Goal: Information Seeking & Learning: Compare options

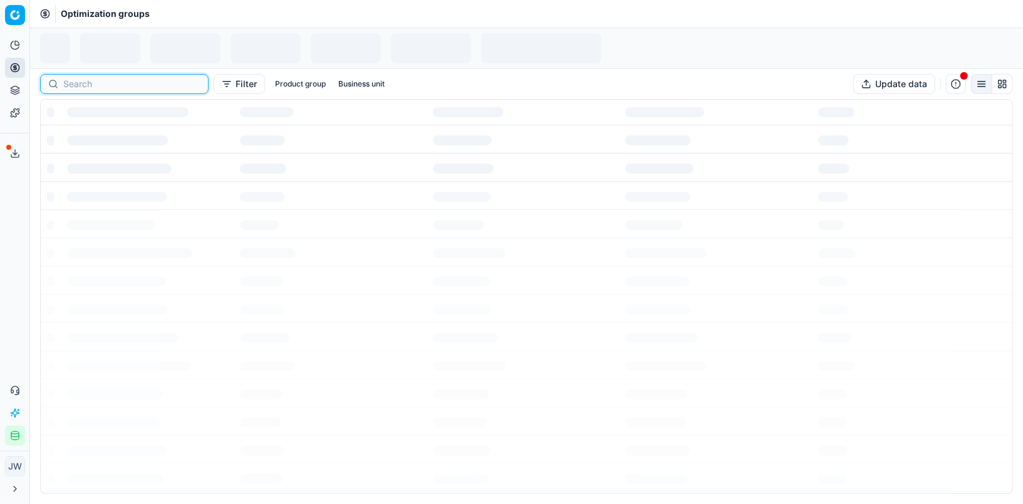
click at [70, 85] on input at bounding box center [131, 84] width 137 height 13
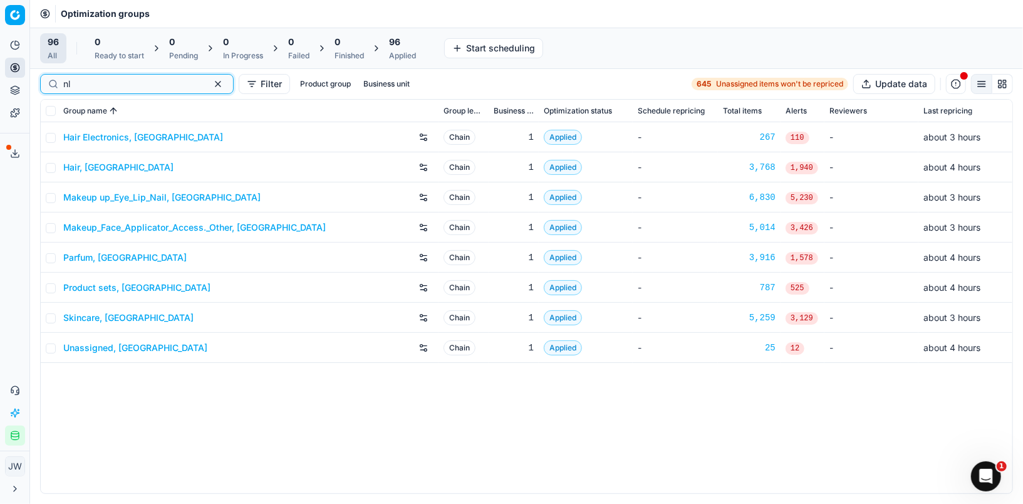
type input "nl"
click at [88, 259] on link "Parfum, [GEOGRAPHIC_DATA]" at bounding box center [124, 257] width 123 height 13
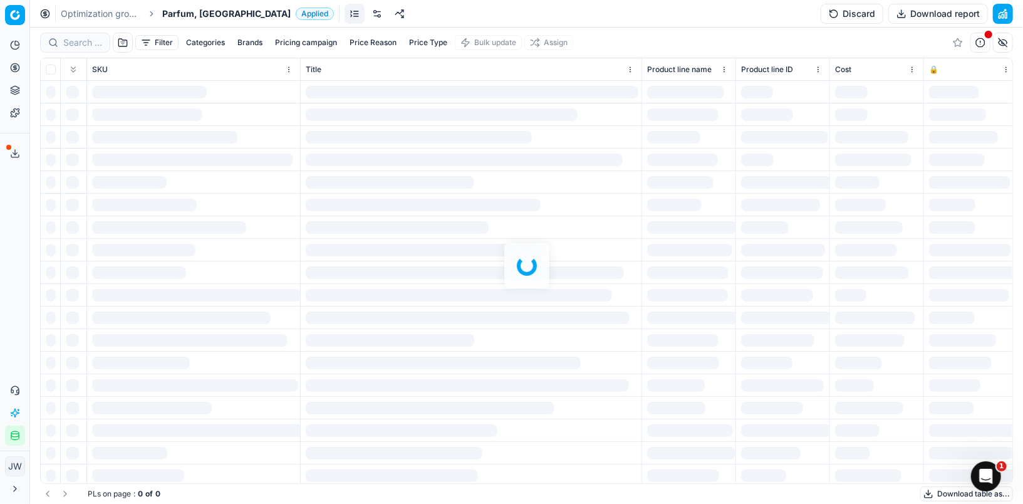
click at [93, 46] on div at bounding box center [526, 266] width 993 height 476
click at [83, 44] on div at bounding box center [526, 266] width 993 height 476
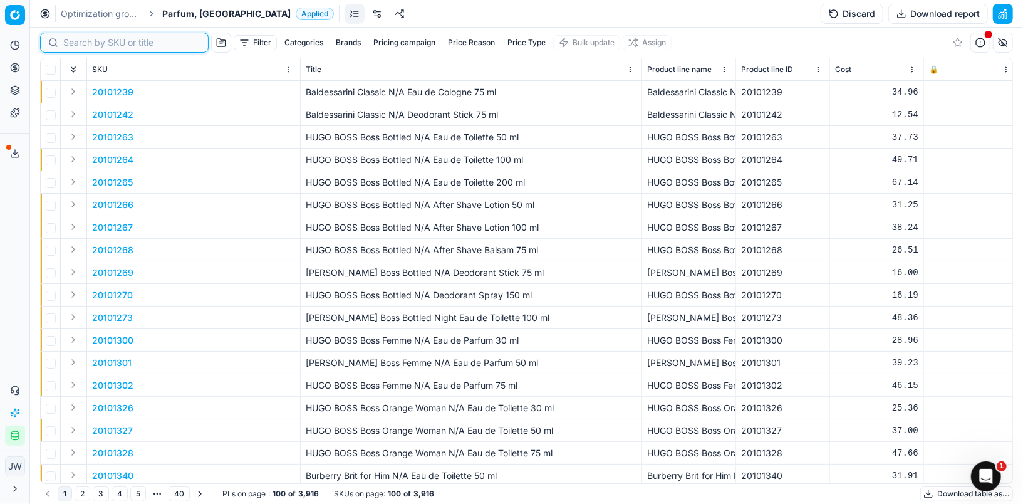
click at [83, 44] on input at bounding box center [131, 42] width 137 height 13
paste input "80008354-100"
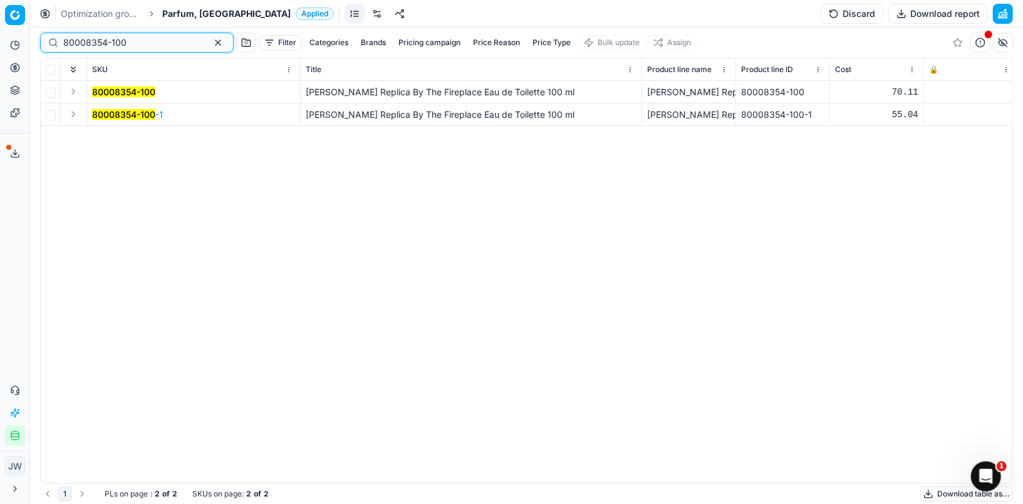
type input "80008354-100"
click at [75, 113] on button "Expand" at bounding box center [73, 114] width 15 height 15
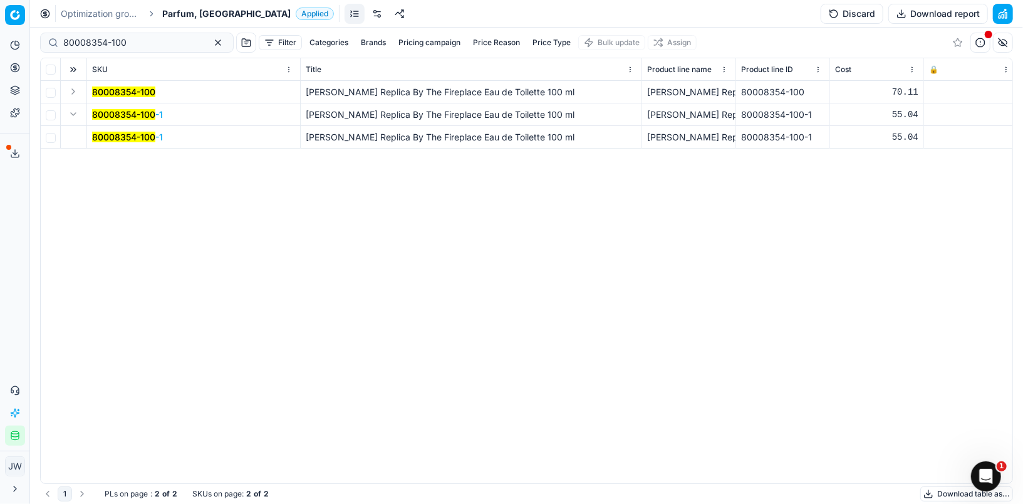
click at [135, 136] on mark "80008354-100" at bounding box center [123, 137] width 63 height 11
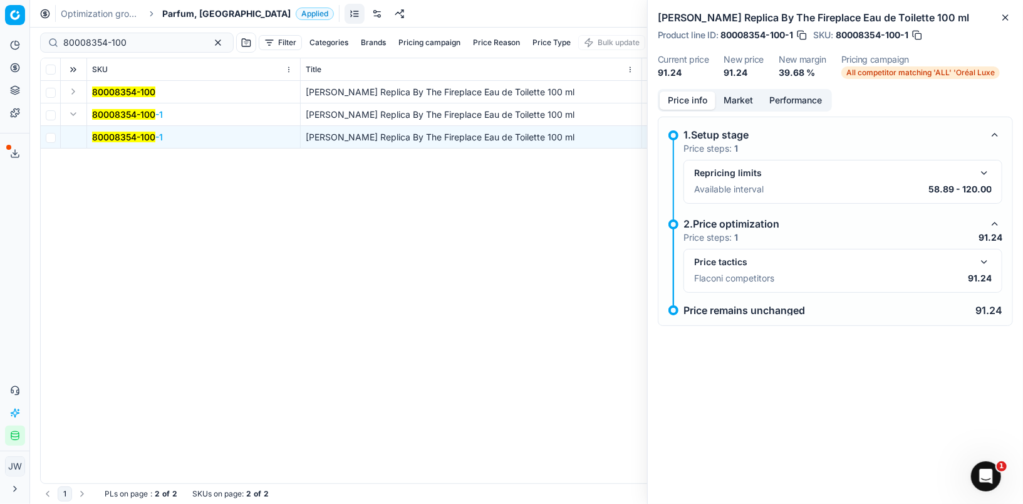
click at [986, 251] on div "Price tactics Flaconi competitors 91.24" at bounding box center [843, 271] width 319 height 44
click at [986, 258] on button "button" at bounding box center [984, 261] width 15 height 15
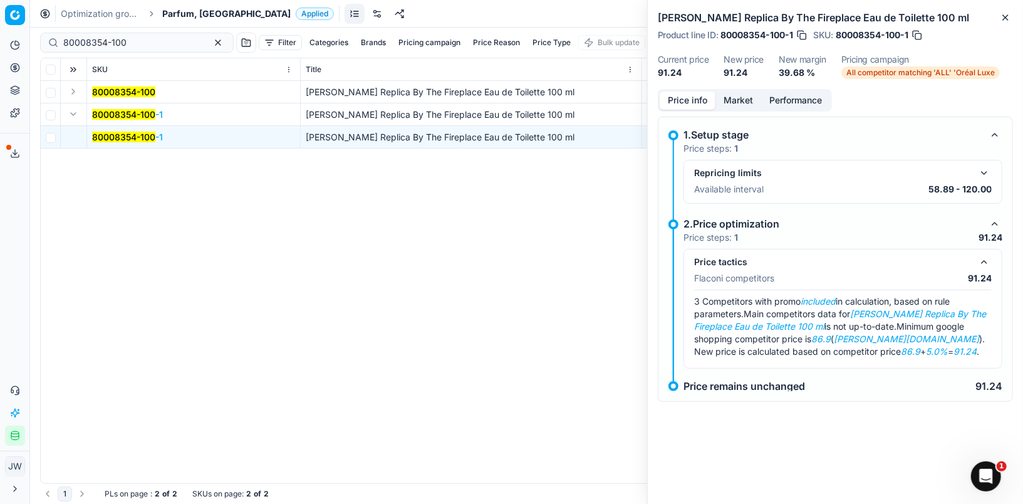
click at [738, 103] on button "Market" at bounding box center [739, 100] width 46 height 18
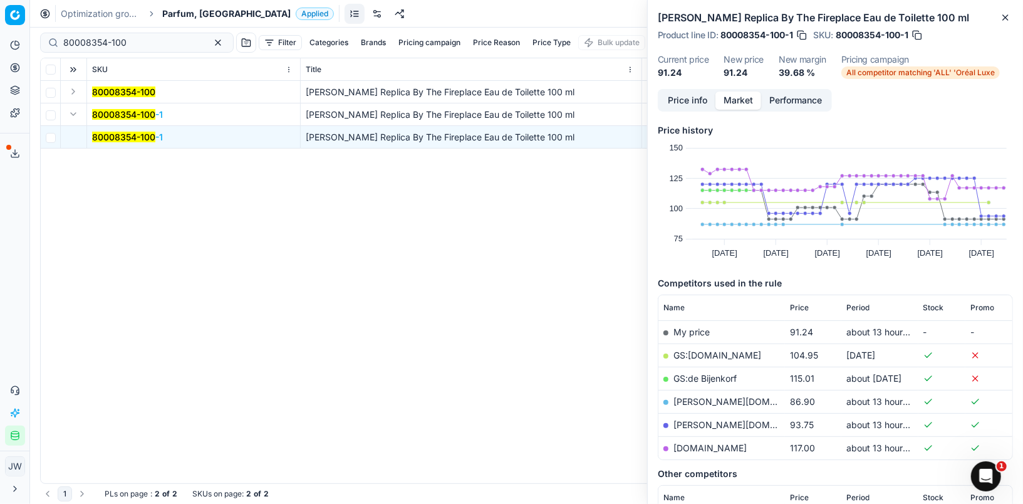
scroll to position [90, 0]
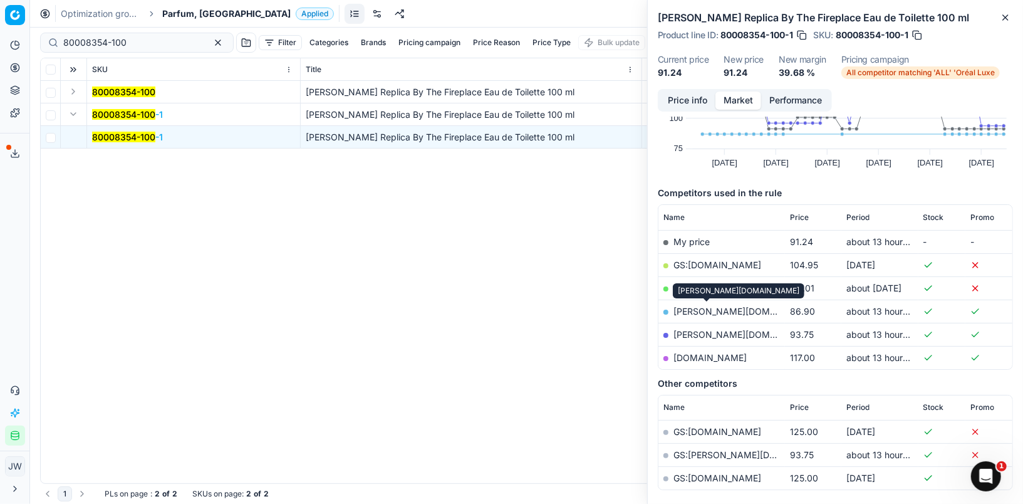
click at [707, 307] on link "[PERSON_NAME][DOMAIN_NAME]" at bounding box center [746, 311] width 145 height 11
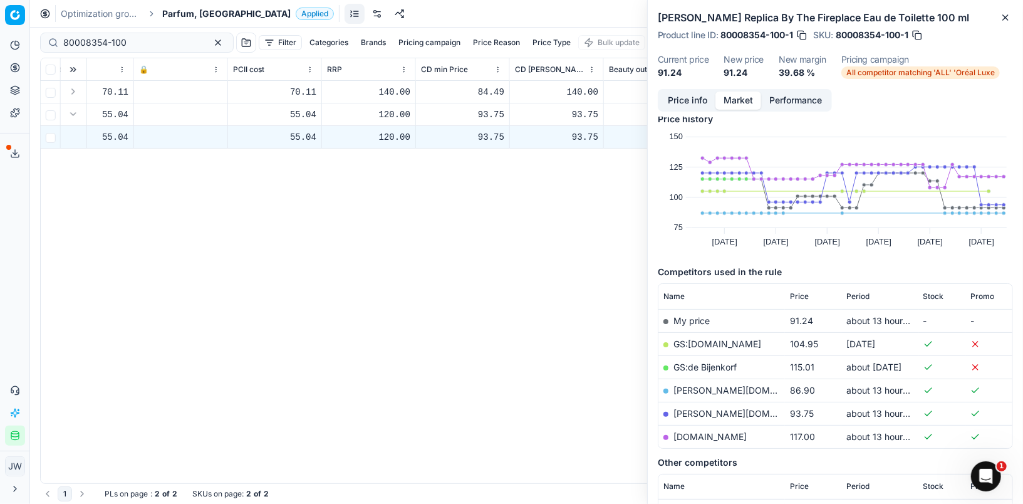
scroll to position [8, 0]
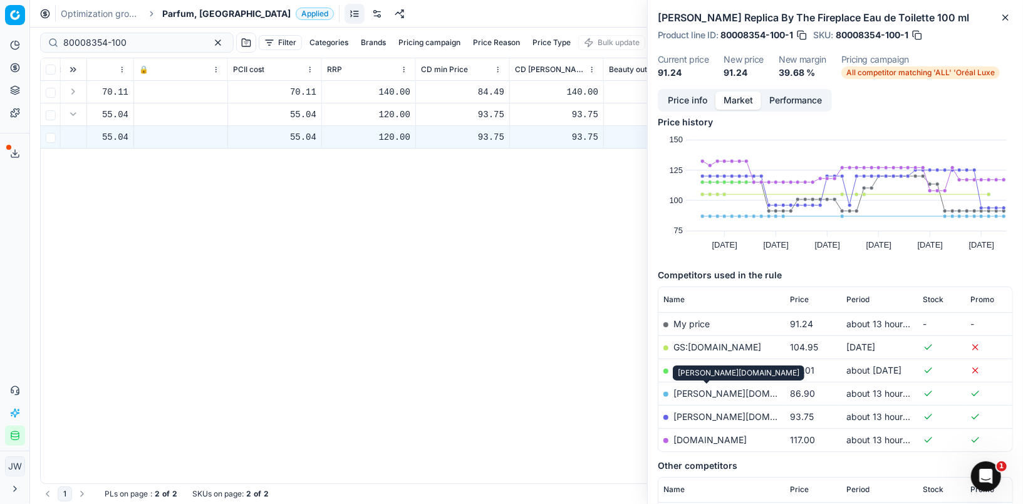
click at [722, 393] on link "[PERSON_NAME][DOMAIN_NAME]" at bounding box center [746, 393] width 145 height 11
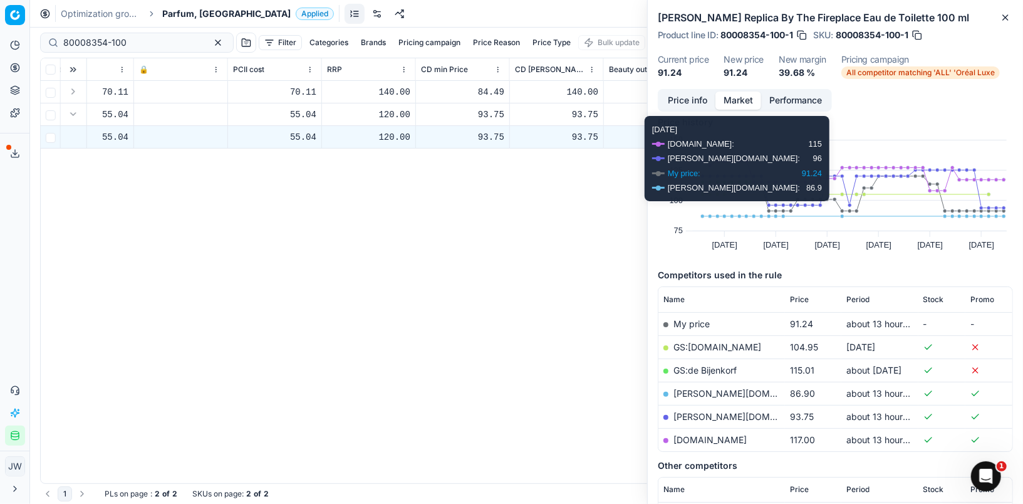
click at [688, 95] on button "Price info" at bounding box center [688, 100] width 56 height 18
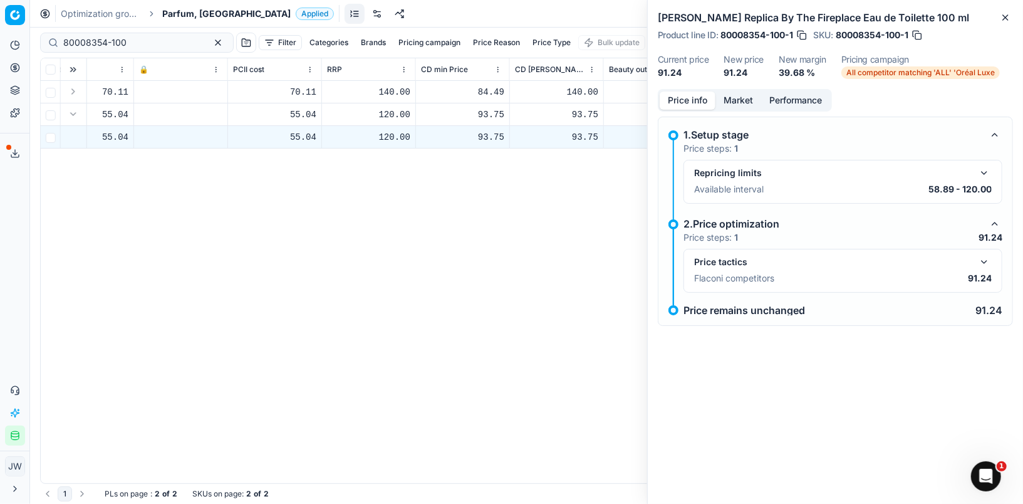
click at [984, 255] on button "button" at bounding box center [984, 261] width 15 height 15
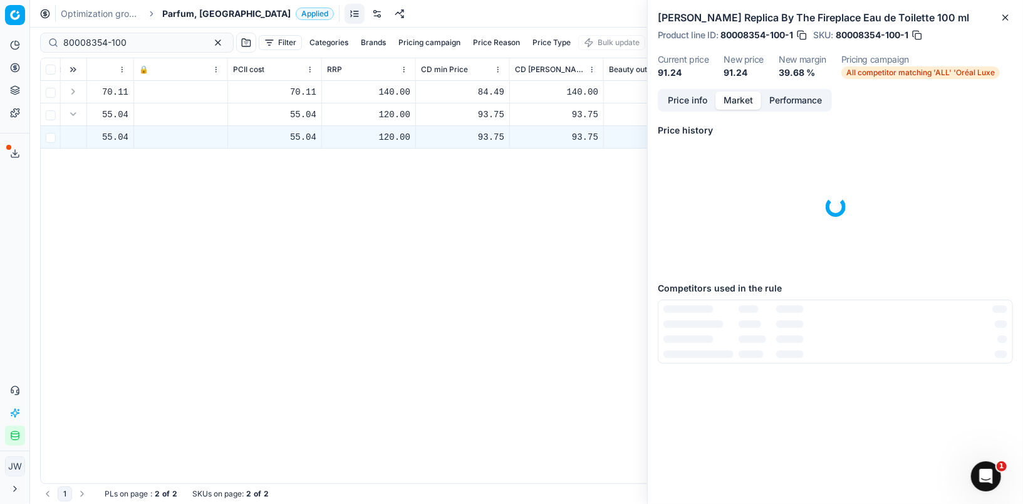
click at [746, 103] on button "Market" at bounding box center [739, 100] width 46 height 18
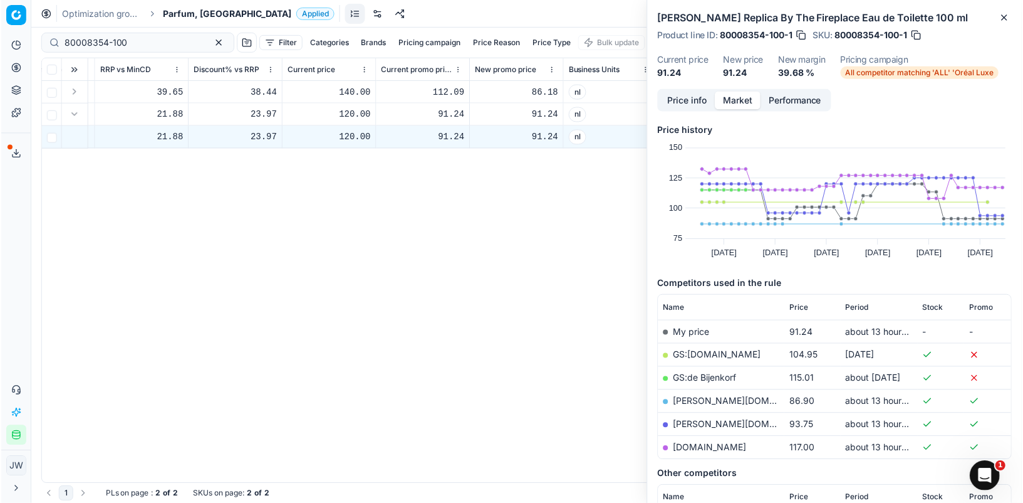
scroll to position [0, 1688]
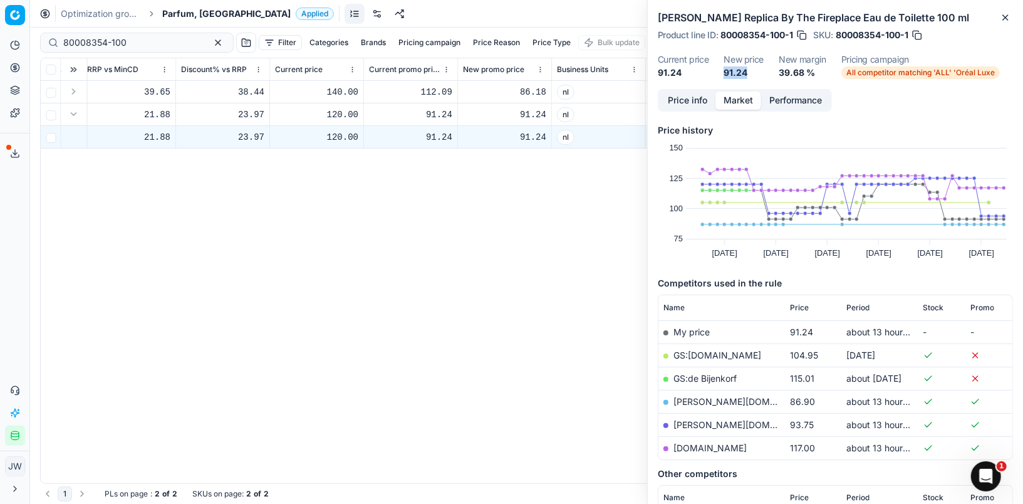
drag, startPoint x: 749, startPoint y: 73, endPoint x: 724, endPoint y: 74, distance: 25.1
click at [724, 74] on dd "91.24" at bounding box center [744, 72] width 40 height 13
copy dd "91.24"
click at [740, 18] on h2 "[PERSON_NAME] Replica By The Fireplace Eau de Toilette 100 ml" at bounding box center [835, 17] width 355 height 15
click at [802, 34] on button "button" at bounding box center [802, 35] width 13 height 13
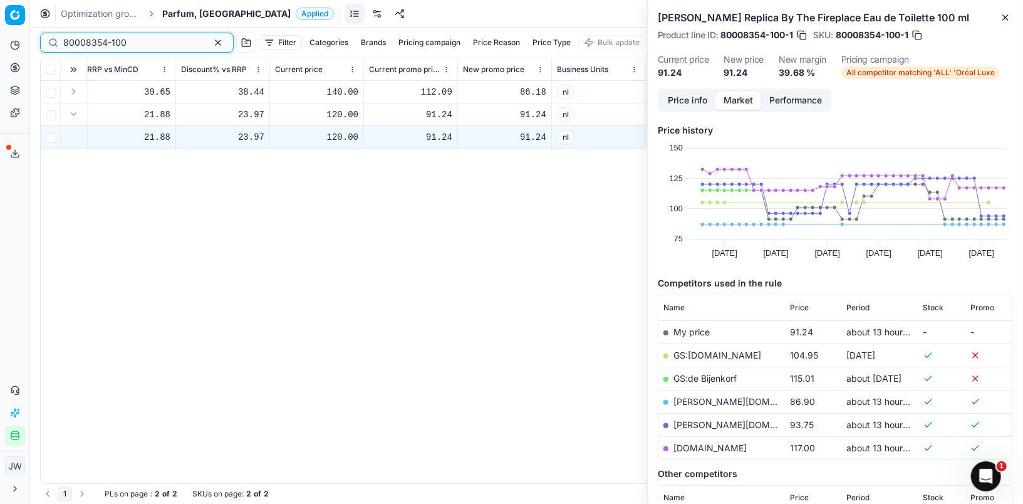
drag, startPoint x: 140, startPoint y: 48, endPoint x: 46, endPoint y: 27, distance: 96.2
click at [46, 27] on div "Optimization groups Parfum, [GEOGRAPHIC_DATA] Applied Discard Download report 8…" at bounding box center [526, 252] width 993 height 504
paste input
click at [5, 60] on button "Pricing" at bounding box center [15, 68] width 20 height 20
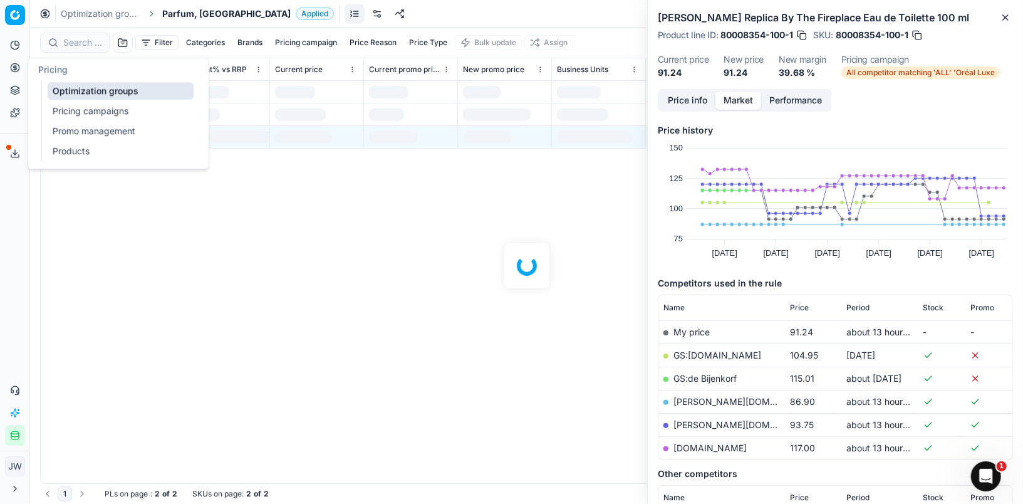
drag, startPoint x: 14, startPoint y: 64, endPoint x: 57, endPoint y: 84, distance: 47.1
click at [15, 64] on icon at bounding box center [15, 68] width 10 height 10
click at [10, 65] on icon at bounding box center [15, 68] width 10 height 10
click at [21, 70] on button "Pricing" at bounding box center [15, 68] width 20 height 20
click at [12, 65] on circle at bounding box center [15, 67] width 8 height 8
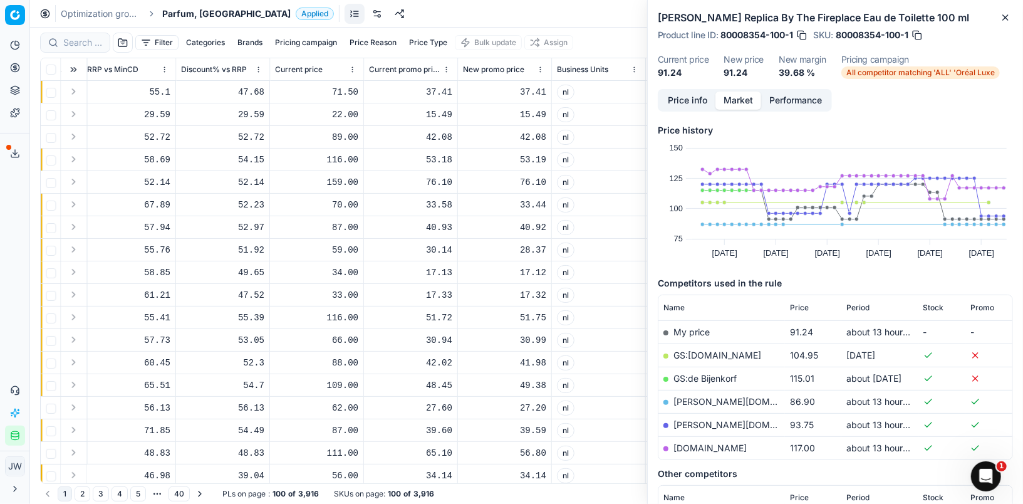
click at [65, 30] on div "Filter Categories Brands Pricing campaign Price Reason Price Type Bulk update A…" at bounding box center [526, 43] width 973 height 30
click at [21, 65] on button "Pricing" at bounding box center [15, 68] width 20 height 20
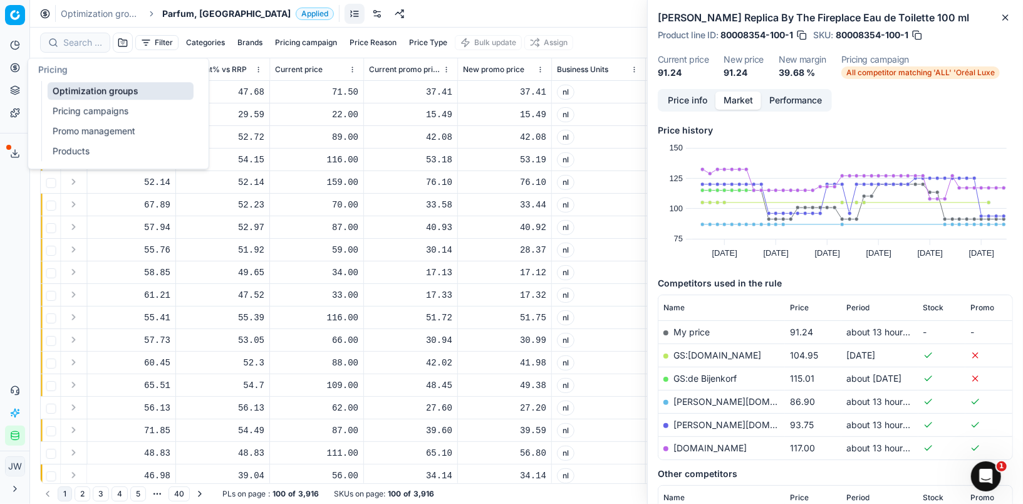
click at [67, 91] on link "Optimization groups" at bounding box center [121, 91] width 146 height 18
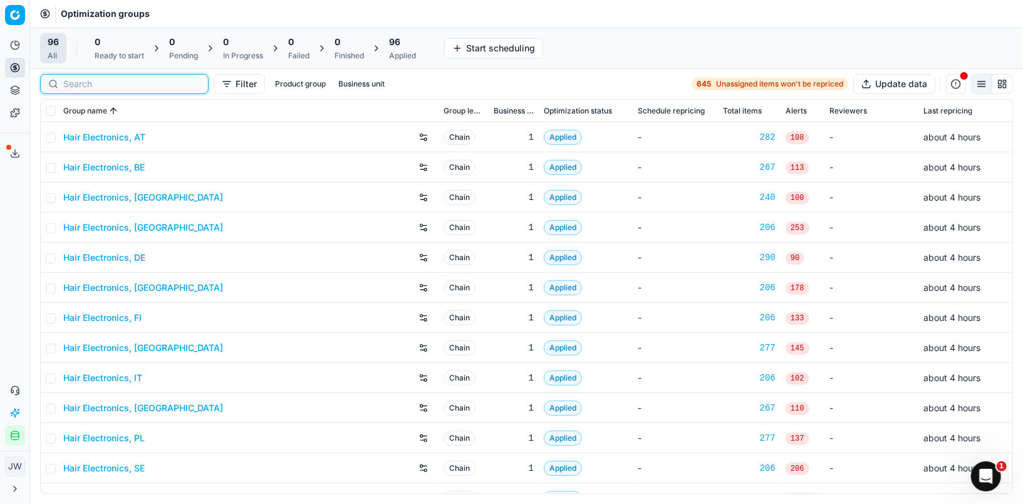
click at [78, 85] on input at bounding box center [131, 84] width 137 height 13
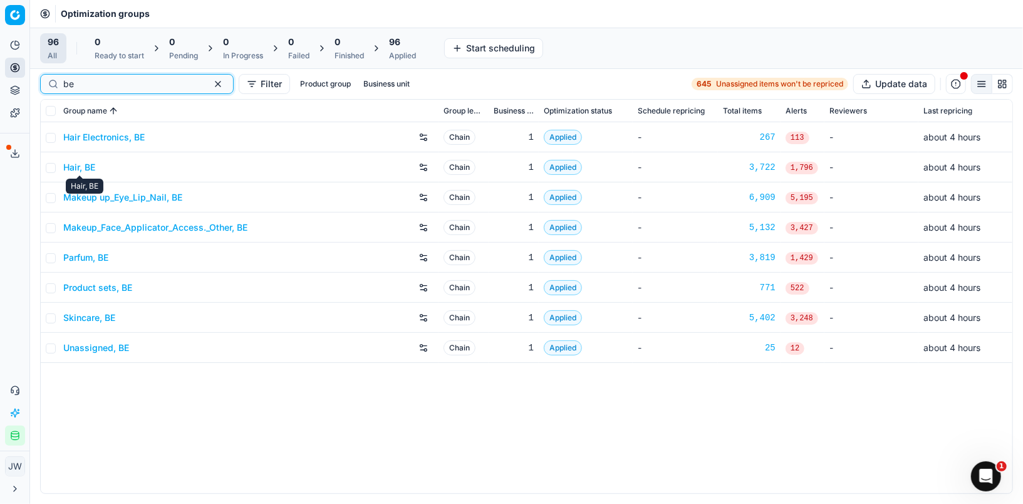
type input "be"
click at [99, 252] on link "Parfum, BE" at bounding box center [85, 257] width 45 height 13
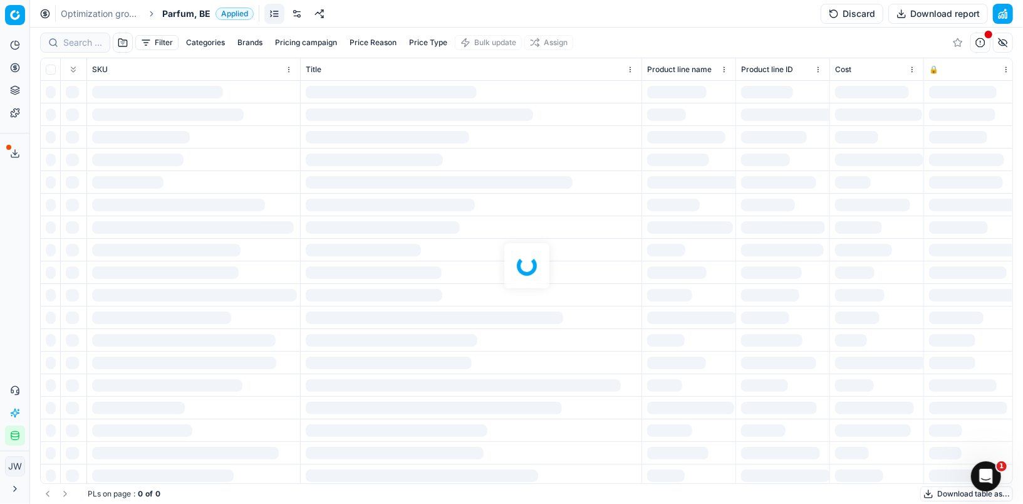
click at [75, 41] on div at bounding box center [526, 266] width 993 height 476
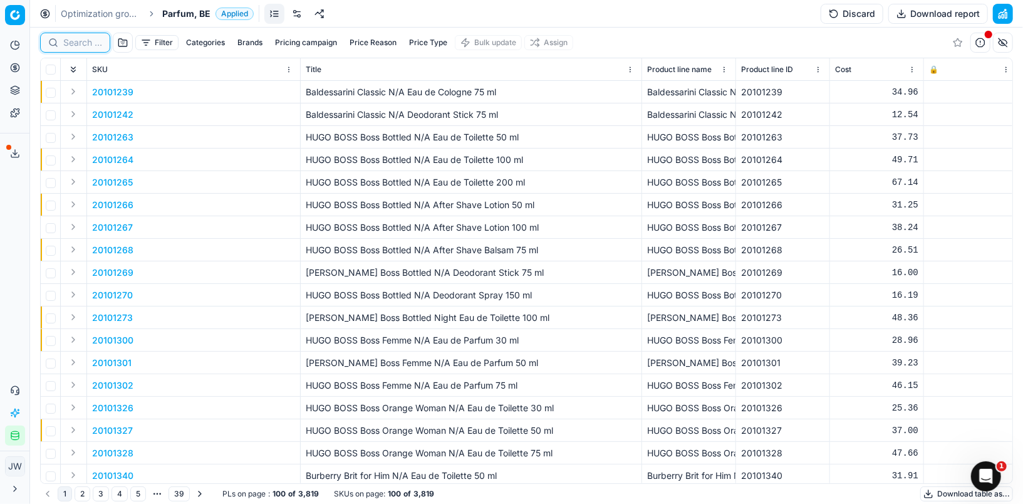
click at [75, 41] on input at bounding box center [82, 42] width 39 height 13
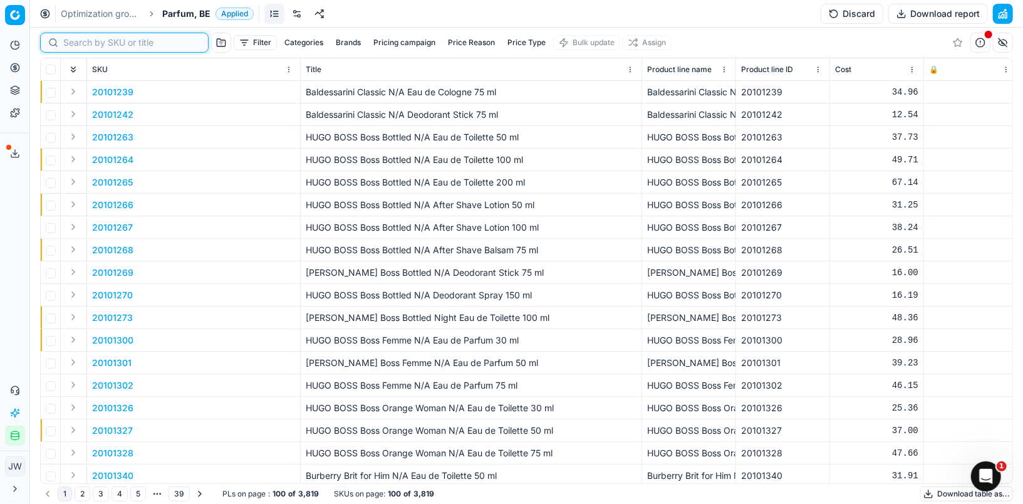
click at [75, 41] on input at bounding box center [131, 42] width 137 height 13
paste input "90015417-0024019"
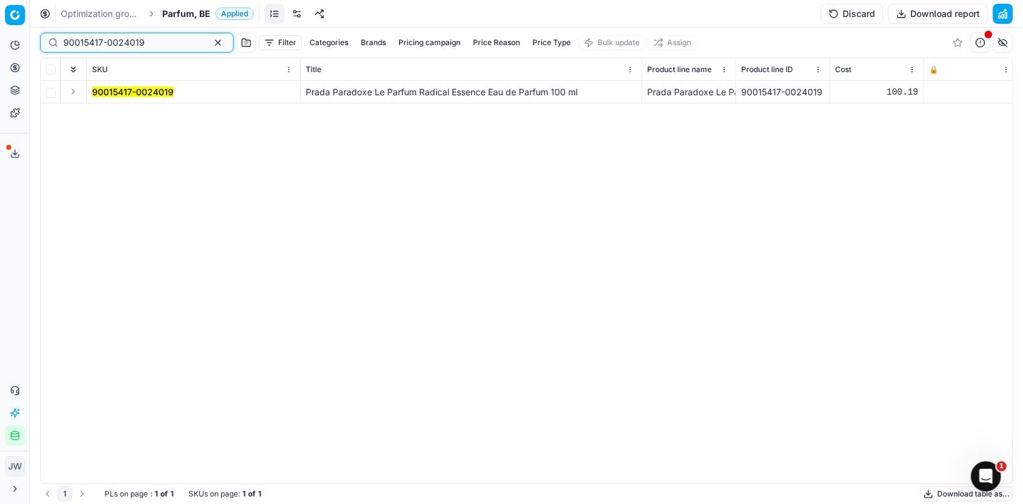
type input "90015417-0024019"
click at [72, 97] on button "Expand" at bounding box center [73, 91] width 15 height 15
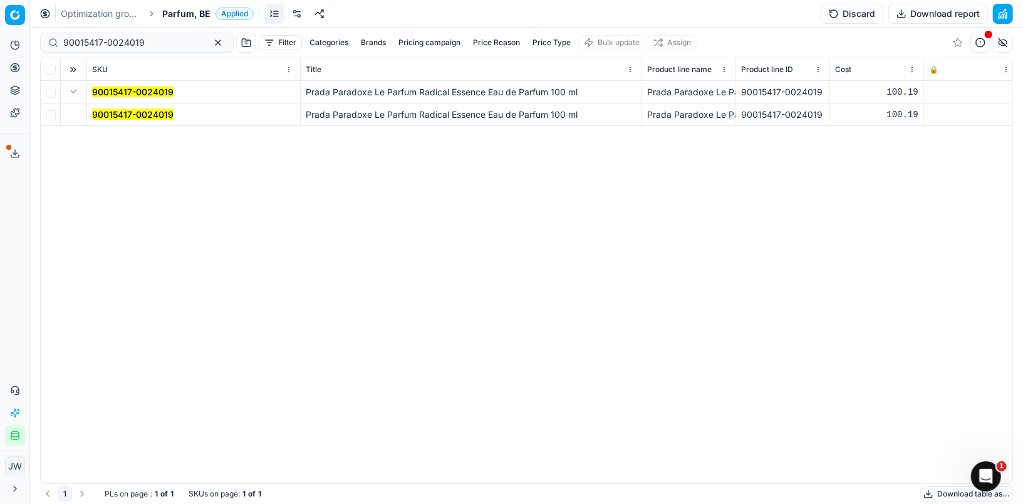
click at [130, 116] on mark "90015417-0024019" at bounding box center [132, 114] width 81 height 11
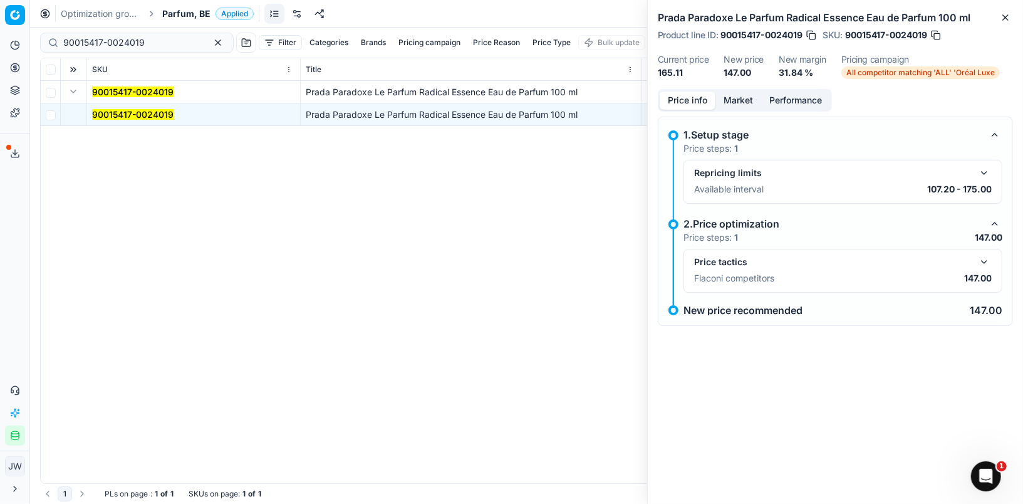
click at [984, 258] on button "button" at bounding box center [984, 261] width 15 height 15
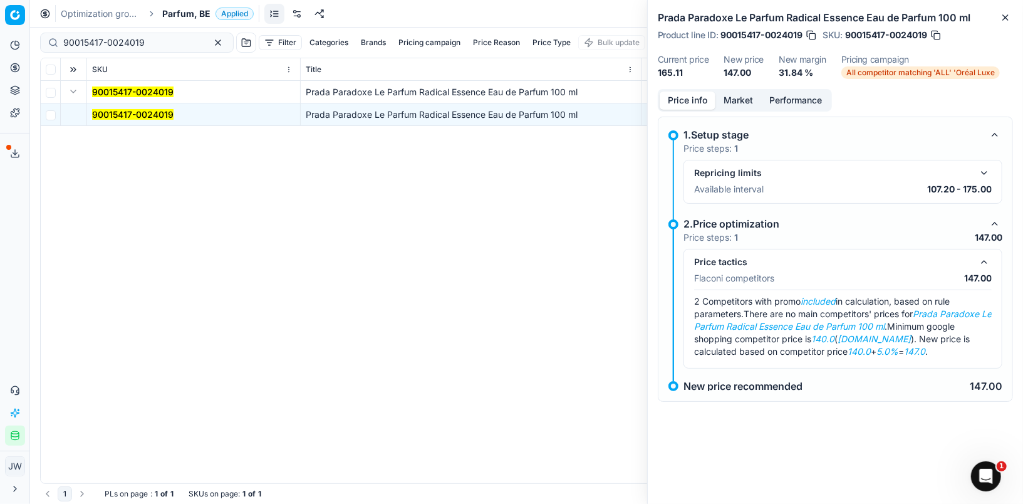
click at [734, 108] on button "Market" at bounding box center [739, 100] width 46 height 18
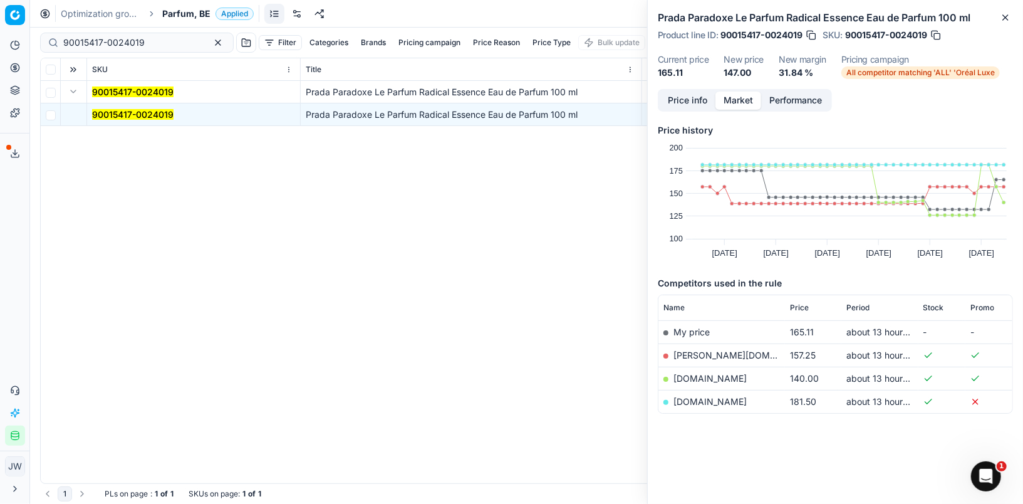
click at [699, 376] on link "[DOMAIN_NAME]" at bounding box center [710, 378] width 73 height 11
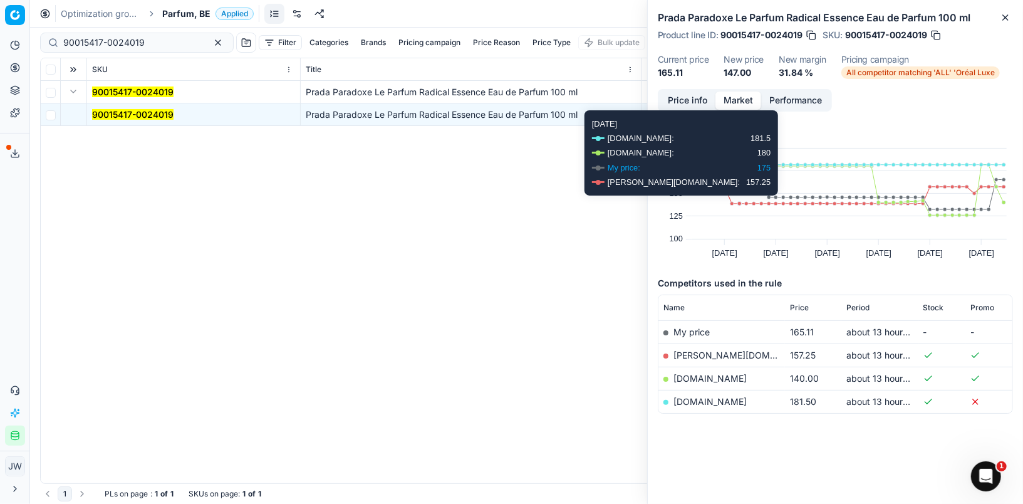
click at [697, 97] on button "Price info" at bounding box center [688, 100] width 56 height 18
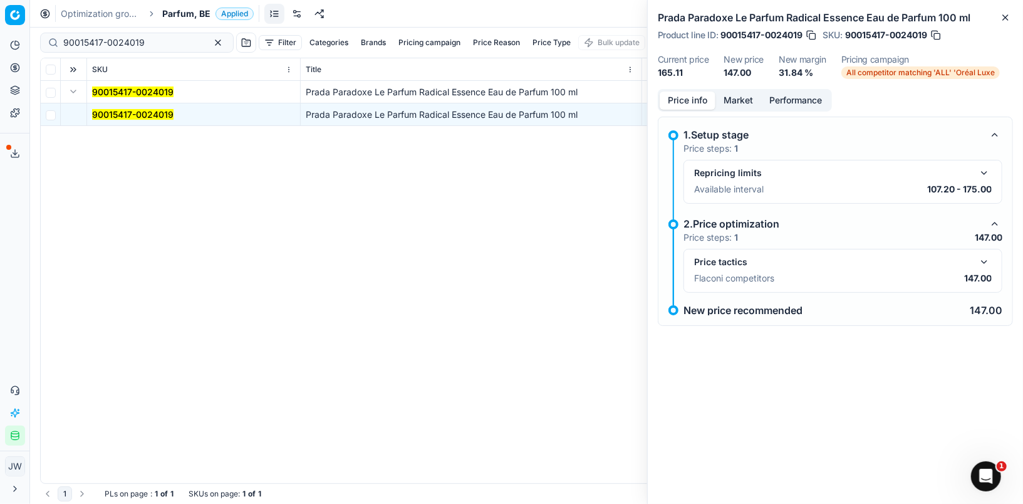
click at [986, 251] on div "Price tactics Flaconi competitors 147.00" at bounding box center [843, 271] width 319 height 44
click at [986, 258] on button "button" at bounding box center [984, 261] width 15 height 15
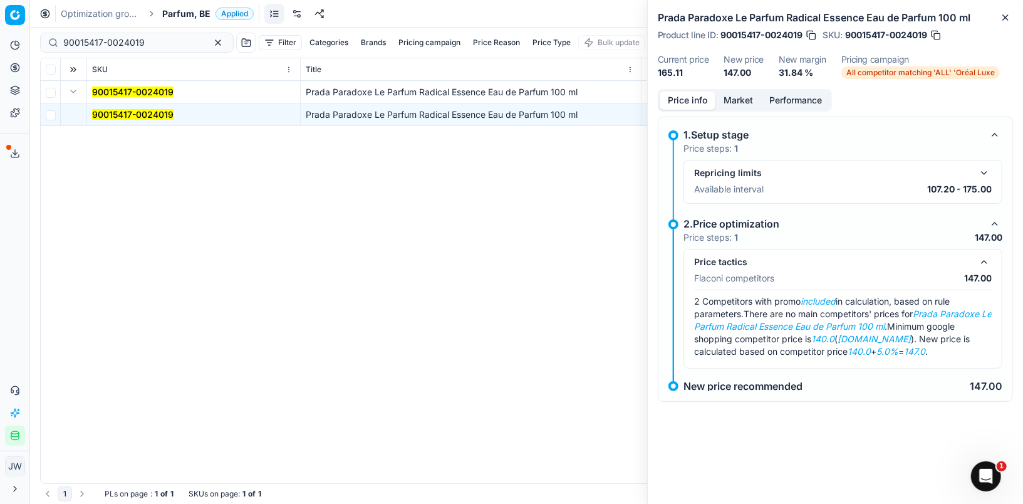
click at [986, 258] on button "button" at bounding box center [984, 261] width 15 height 15
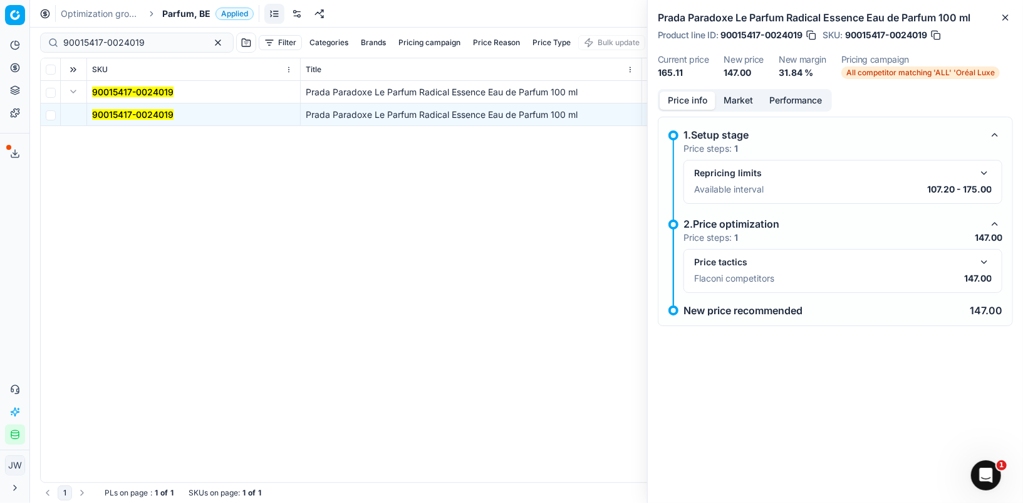
click at [982, 260] on button "button" at bounding box center [984, 261] width 15 height 15
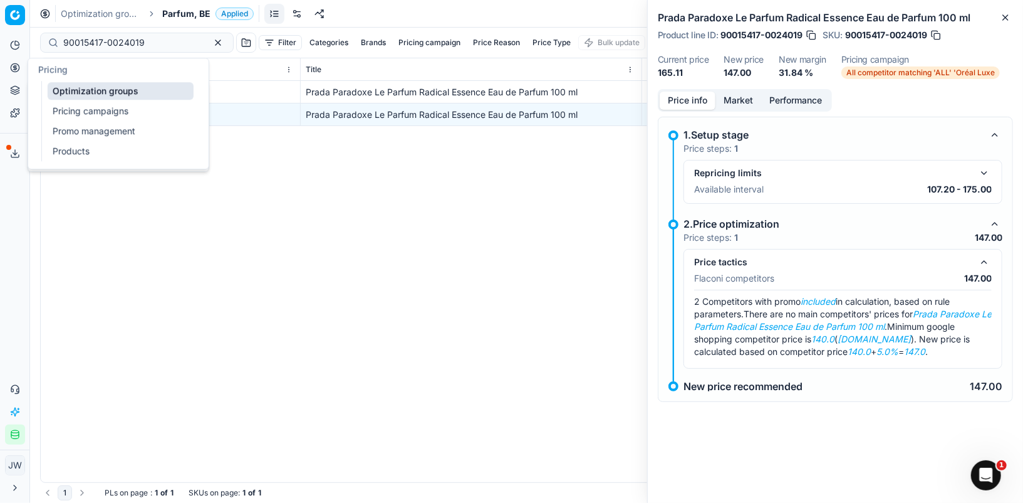
click at [11, 64] on icon at bounding box center [15, 68] width 10 height 10
click at [72, 89] on link "Optimization groups" at bounding box center [121, 91] width 146 height 18
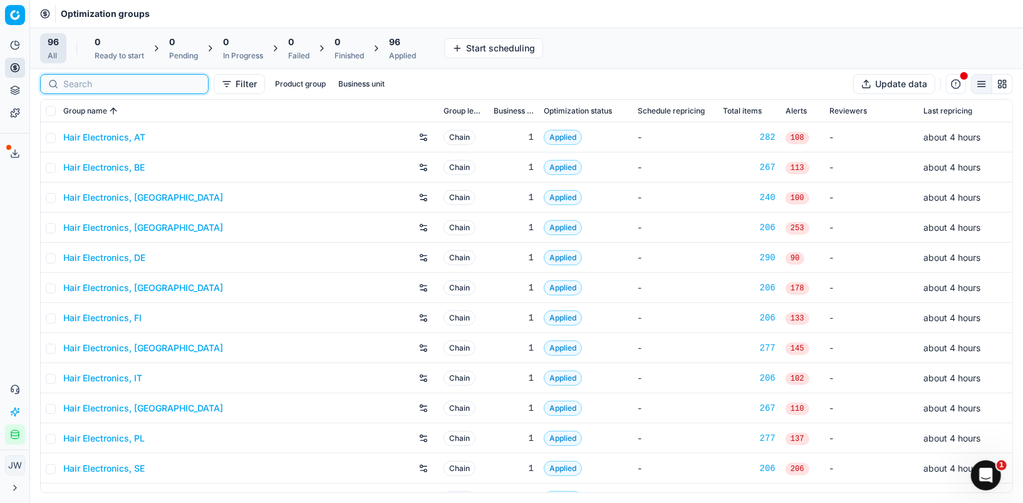
click at [91, 79] on input at bounding box center [131, 84] width 137 height 13
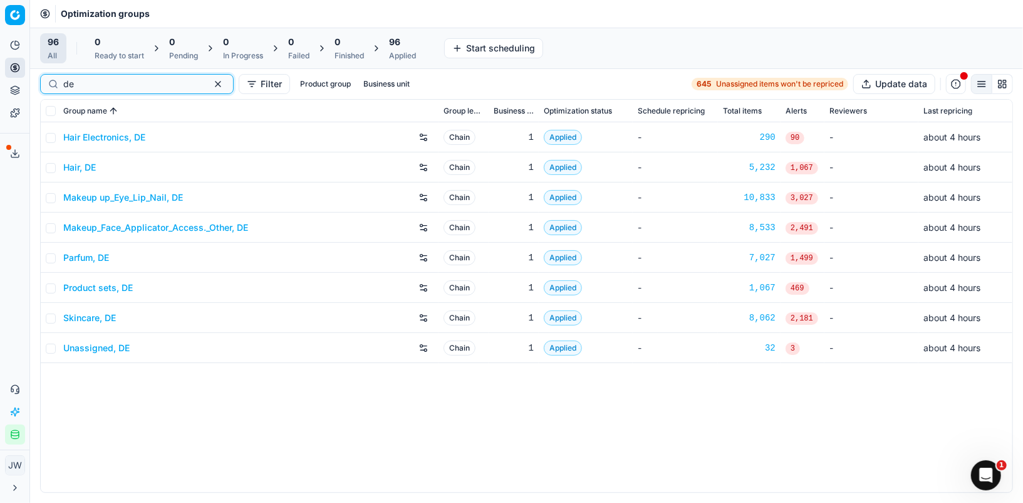
type input "de"
click at [12, 91] on icon at bounding box center [15, 90] width 10 height 10
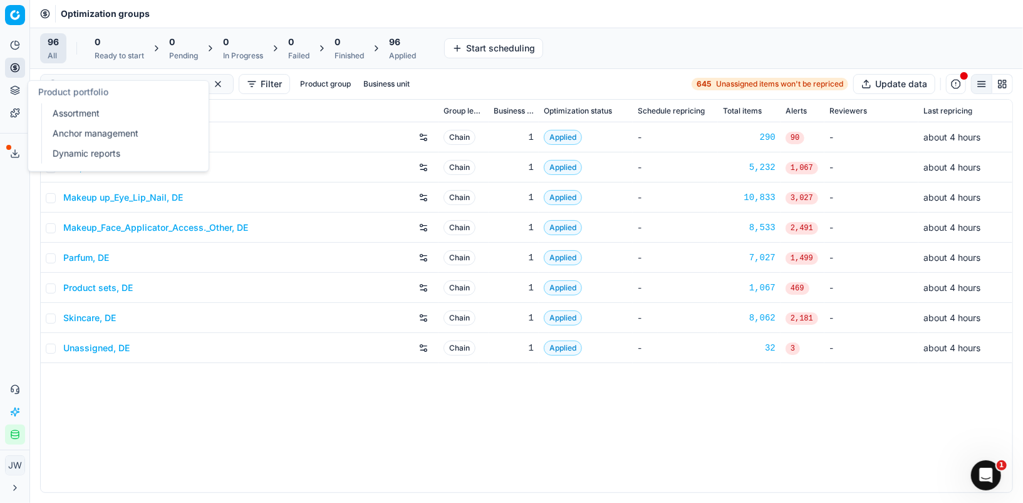
click at [81, 110] on link "Assortment" at bounding box center [121, 114] width 146 height 18
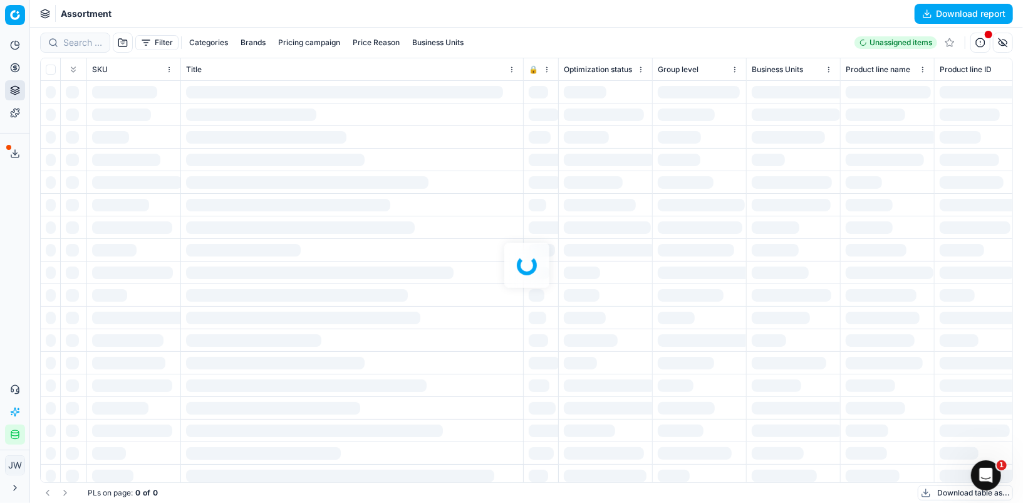
click at [163, 43] on div at bounding box center [526, 265] width 993 height 475
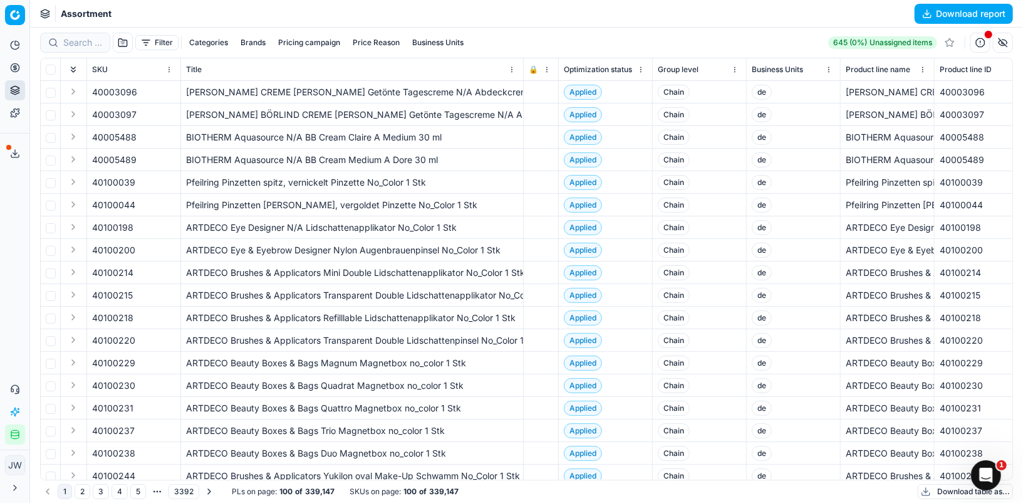
click at [163, 43] on button "Filter" at bounding box center [156, 42] width 43 height 15
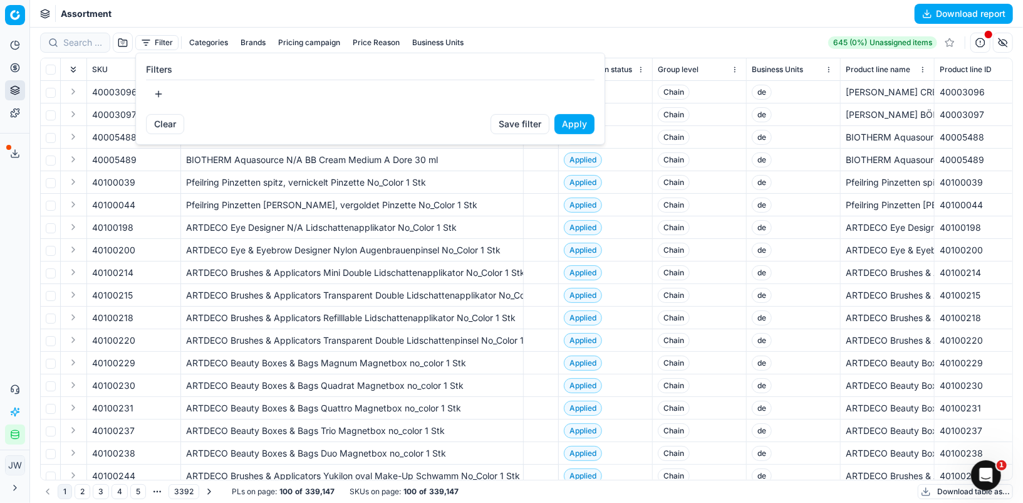
click at [161, 93] on button "button" at bounding box center [158, 94] width 25 height 20
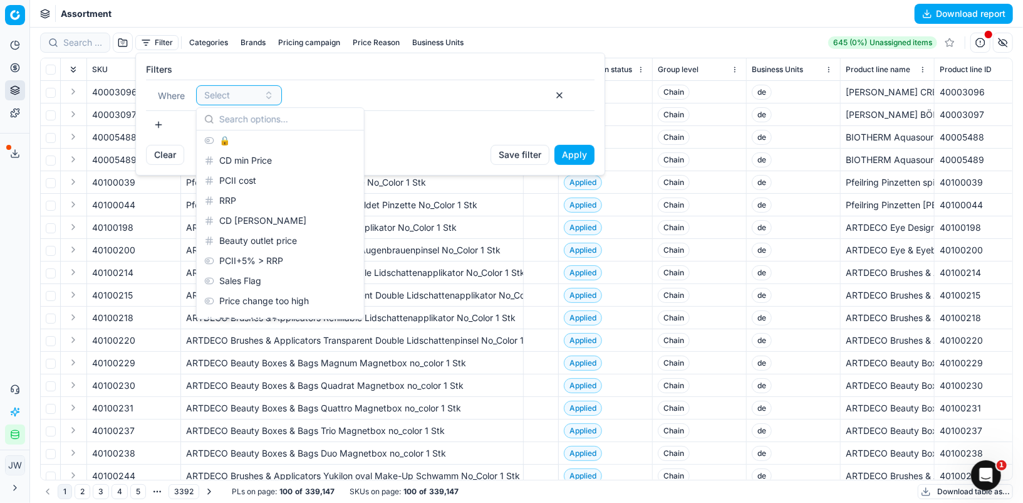
scroll to position [119, 0]
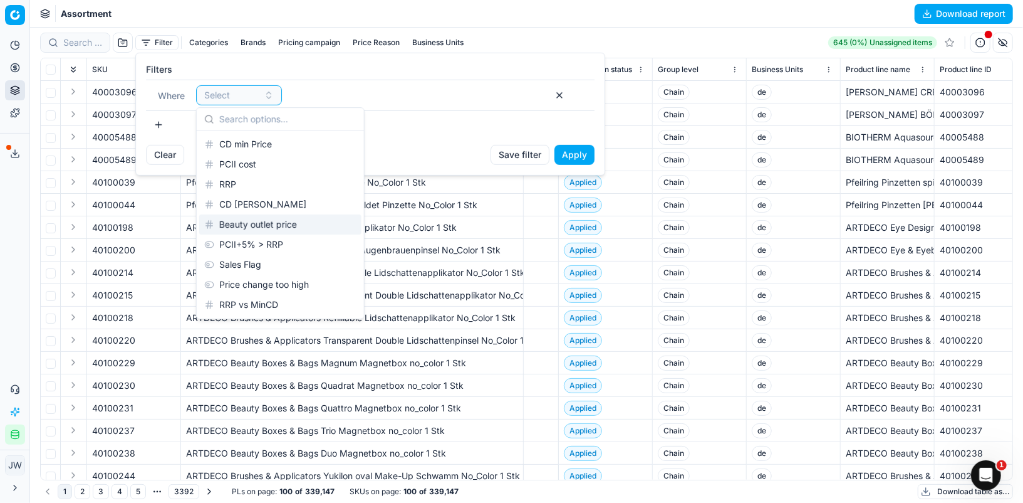
click at [279, 226] on div "Beauty outlet price" at bounding box center [280, 224] width 162 height 20
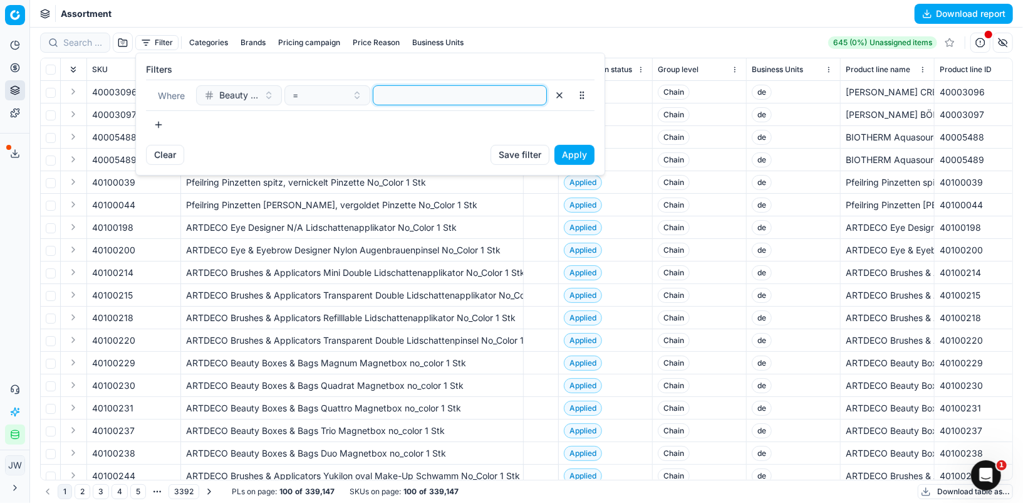
click at [396, 98] on input "number" at bounding box center [459, 95] width 163 height 19
click at [415, 91] on input "number" at bounding box center [459, 95] width 163 height 19
click at [540, 97] on input "number" at bounding box center [459, 95] width 163 height 19
click at [537, 97] on input "-1" at bounding box center [459, 95] width 163 height 19
type input "0"
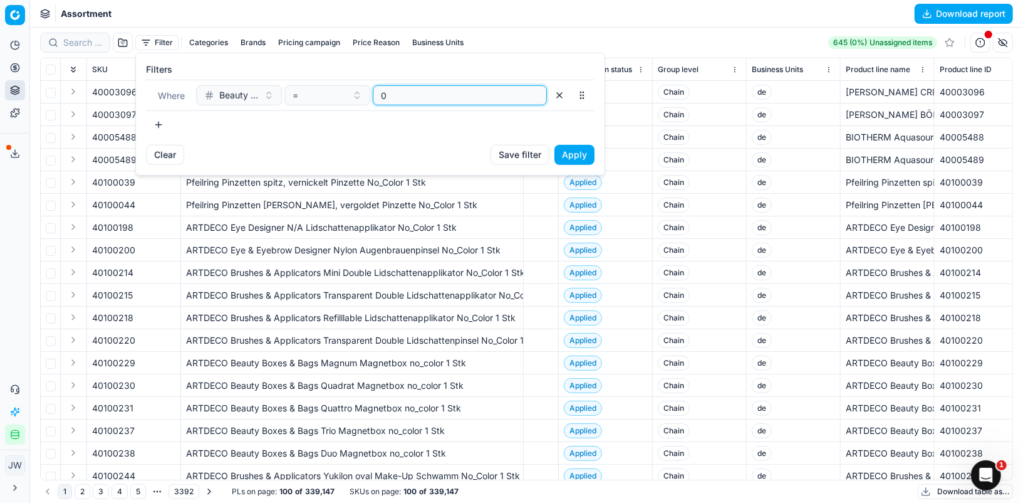
click at [533, 90] on input "0" at bounding box center [459, 95] width 163 height 19
click at [574, 151] on button "Apply" at bounding box center [575, 155] width 40 height 20
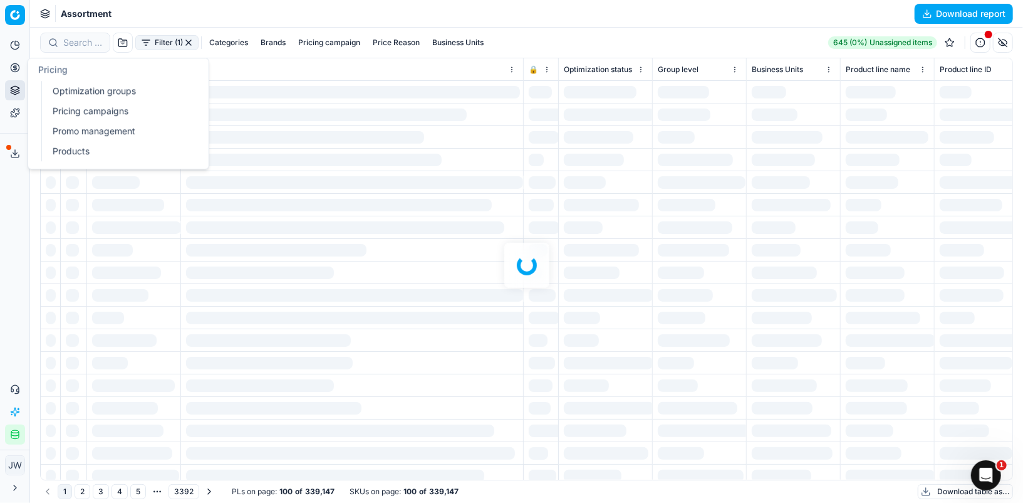
click at [92, 90] on link "Optimization groups" at bounding box center [121, 91] width 146 height 18
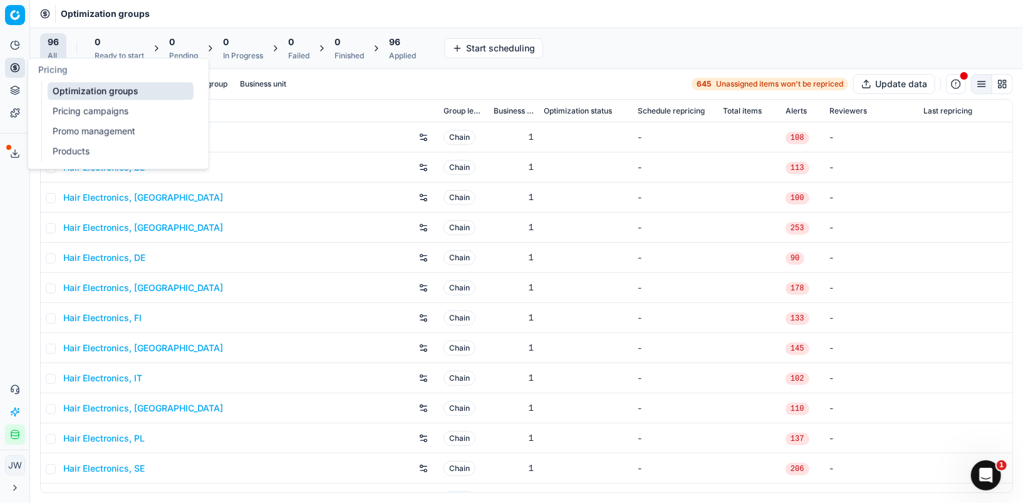
click at [15, 68] on icon at bounding box center [15, 67] width 0 height 5
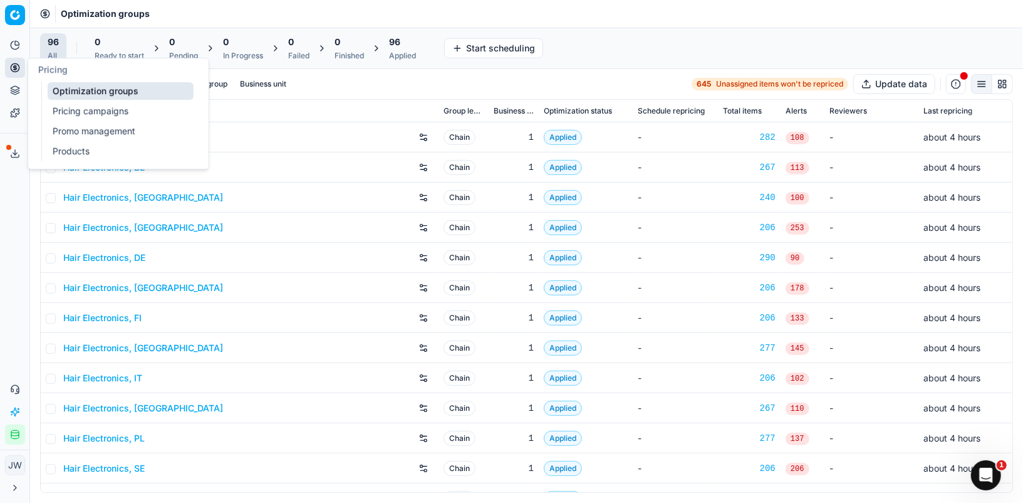
click at [88, 84] on link "Optimization groups" at bounding box center [121, 91] width 146 height 18
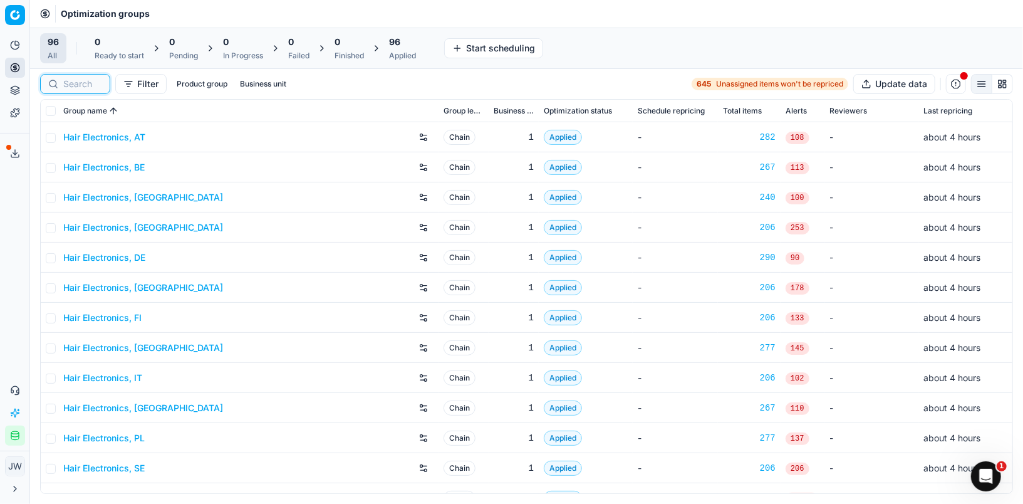
click at [93, 86] on input at bounding box center [82, 84] width 39 height 13
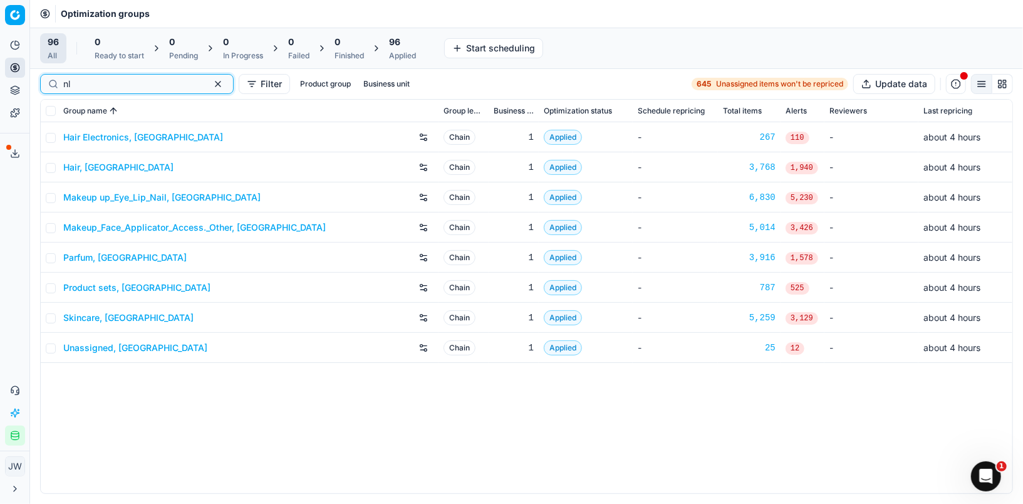
type input "nl"
click at [91, 244] on td "Parfum, NL" at bounding box center [248, 258] width 380 height 30
click at [88, 256] on link "Parfum, NL" at bounding box center [124, 257] width 123 height 13
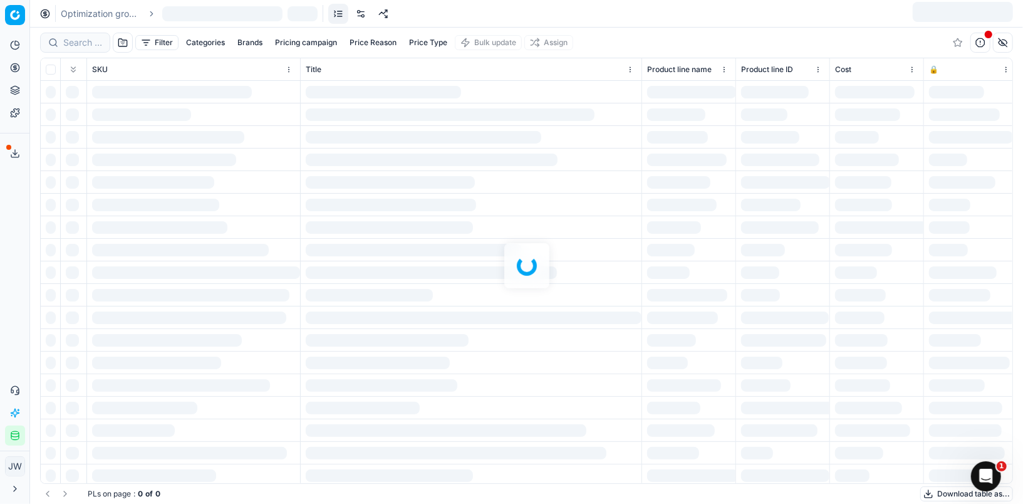
click at [90, 36] on div at bounding box center [526, 266] width 993 height 476
click at [80, 43] on div at bounding box center [526, 266] width 993 height 476
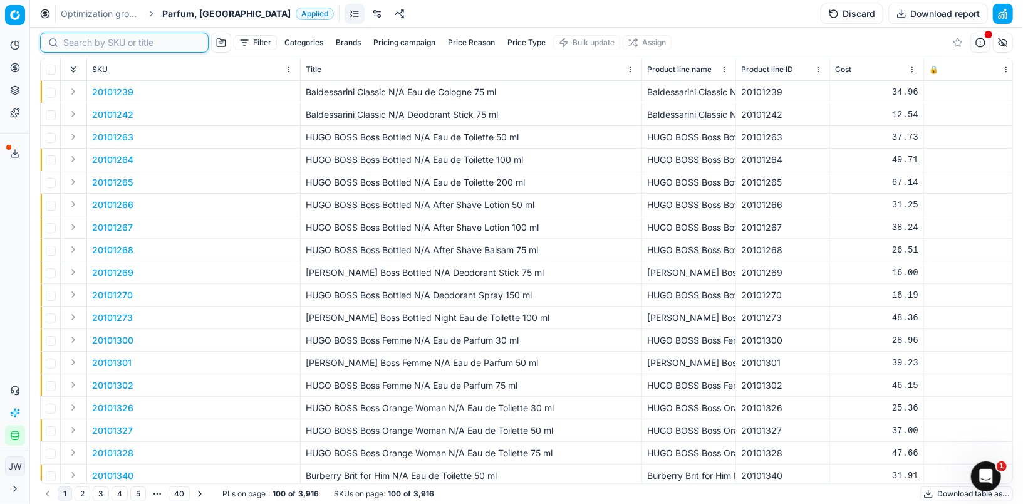
click at [73, 43] on input at bounding box center [131, 42] width 137 height 13
paste input "Lancôme La vie est belle"
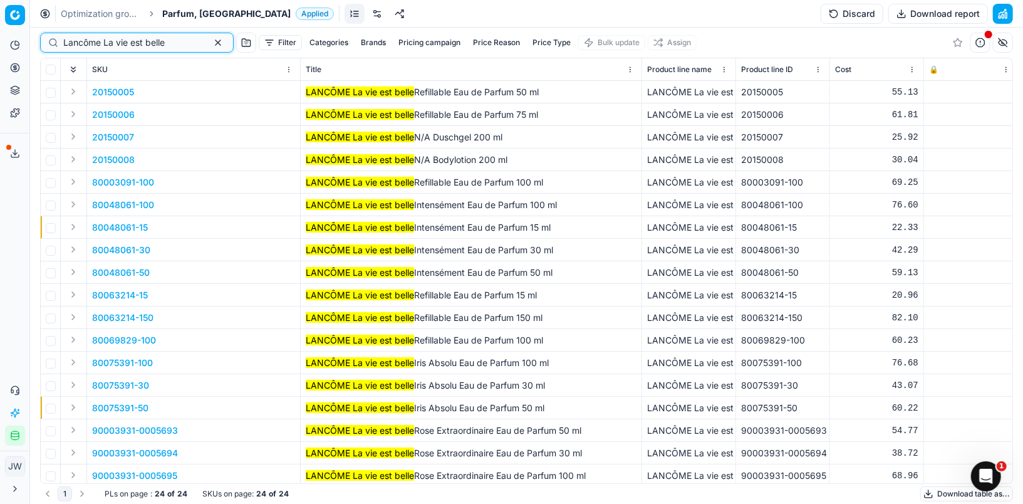
type input "Lancôme La vie est belle"
click at [77, 338] on button "Expand" at bounding box center [73, 339] width 15 height 15
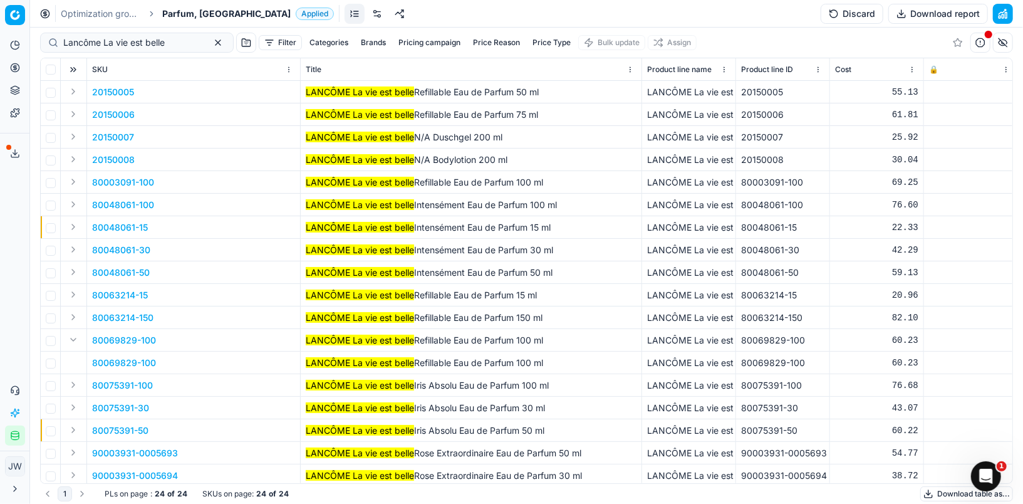
click at [110, 357] on span "80069829-100" at bounding box center [124, 363] width 64 height 13
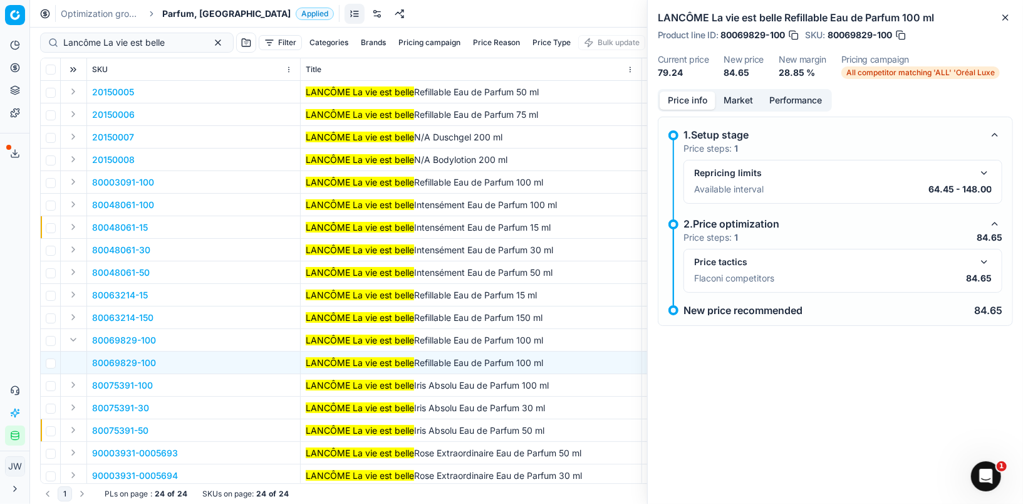
click at [726, 117] on div "1.Setup stage Price steps: 1 Repricing limits Available interval 64.45 - 148.00…" at bounding box center [835, 221] width 355 height 209
click at [735, 99] on button "Market" at bounding box center [739, 100] width 46 height 18
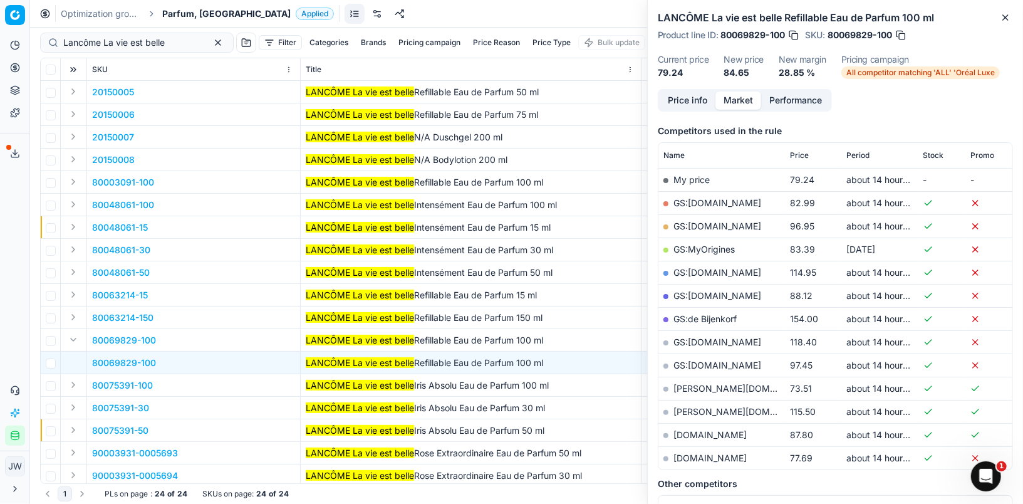
scroll to position [165, 0]
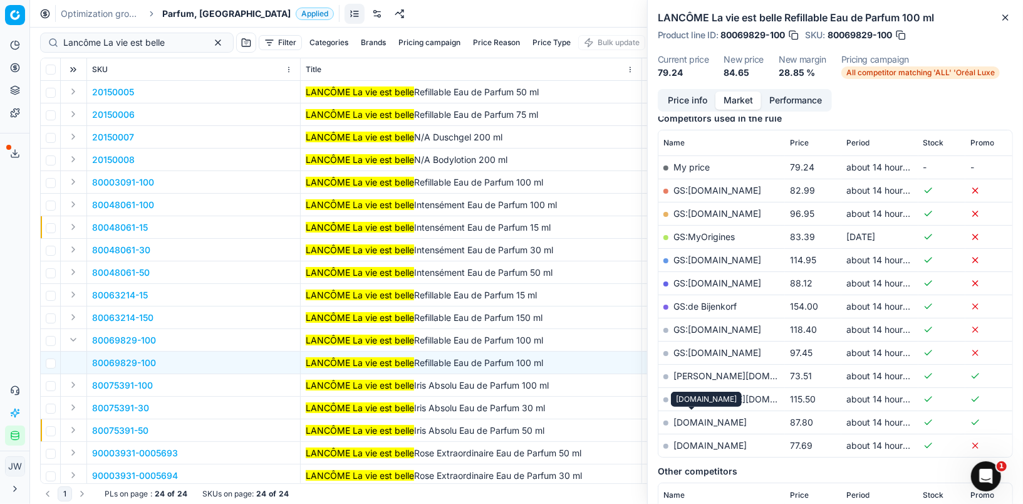
click at [693, 421] on link "[DOMAIN_NAME]" at bounding box center [710, 422] width 73 height 11
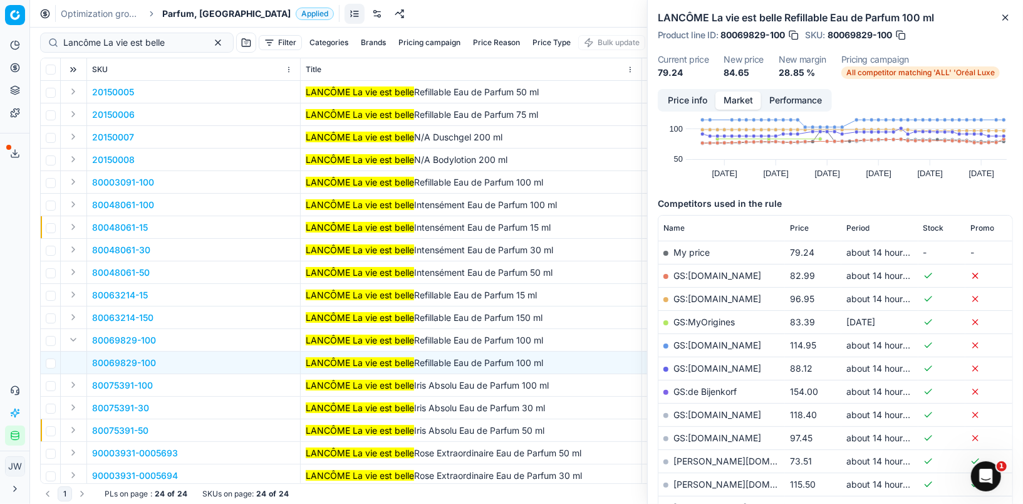
scroll to position [0, 0]
